Goal: Navigation & Orientation: Find specific page/section

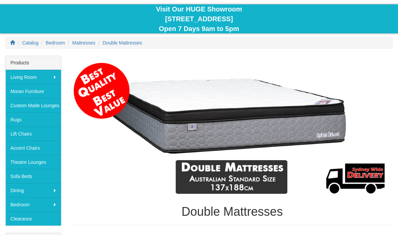
scroll to position [63, 0]
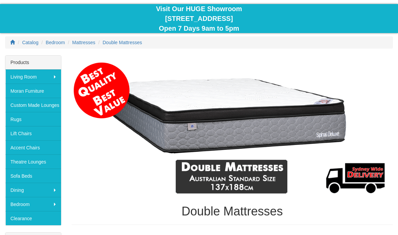
click at [85, 42] on span "Mattresses" at bounding box center [83, 42] width 23 height 5
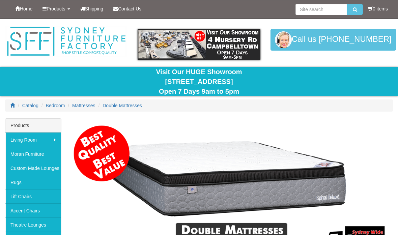
scroll to position [63, 0]
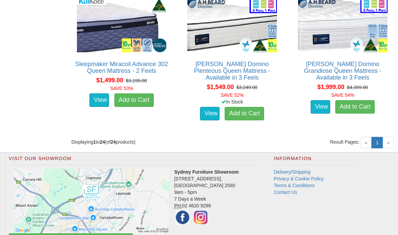
scroll to position [1416, 0]
